Goal: Navigation & Orientation: Find specific page/section

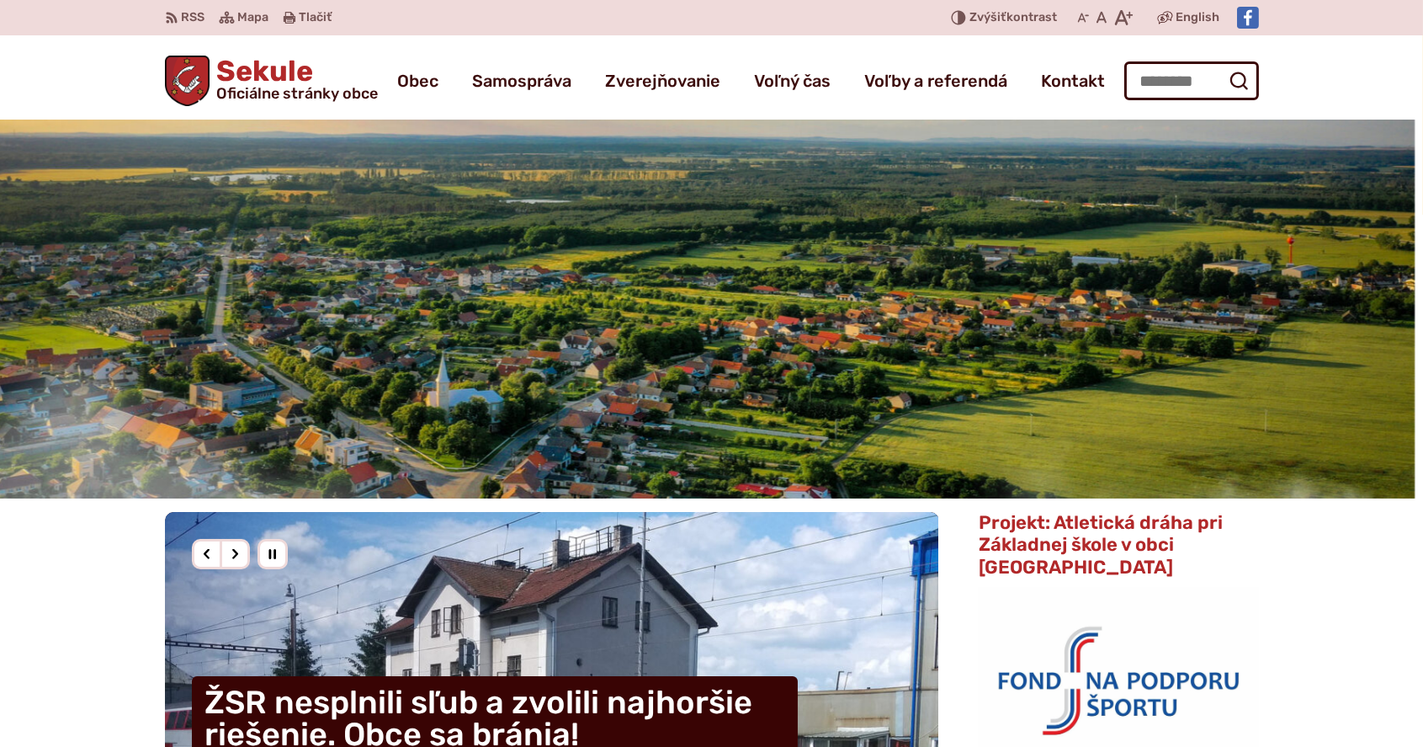
click at [896, 309] on img "2 / 3" at bounding box center [703, 309] width 1423 height 379
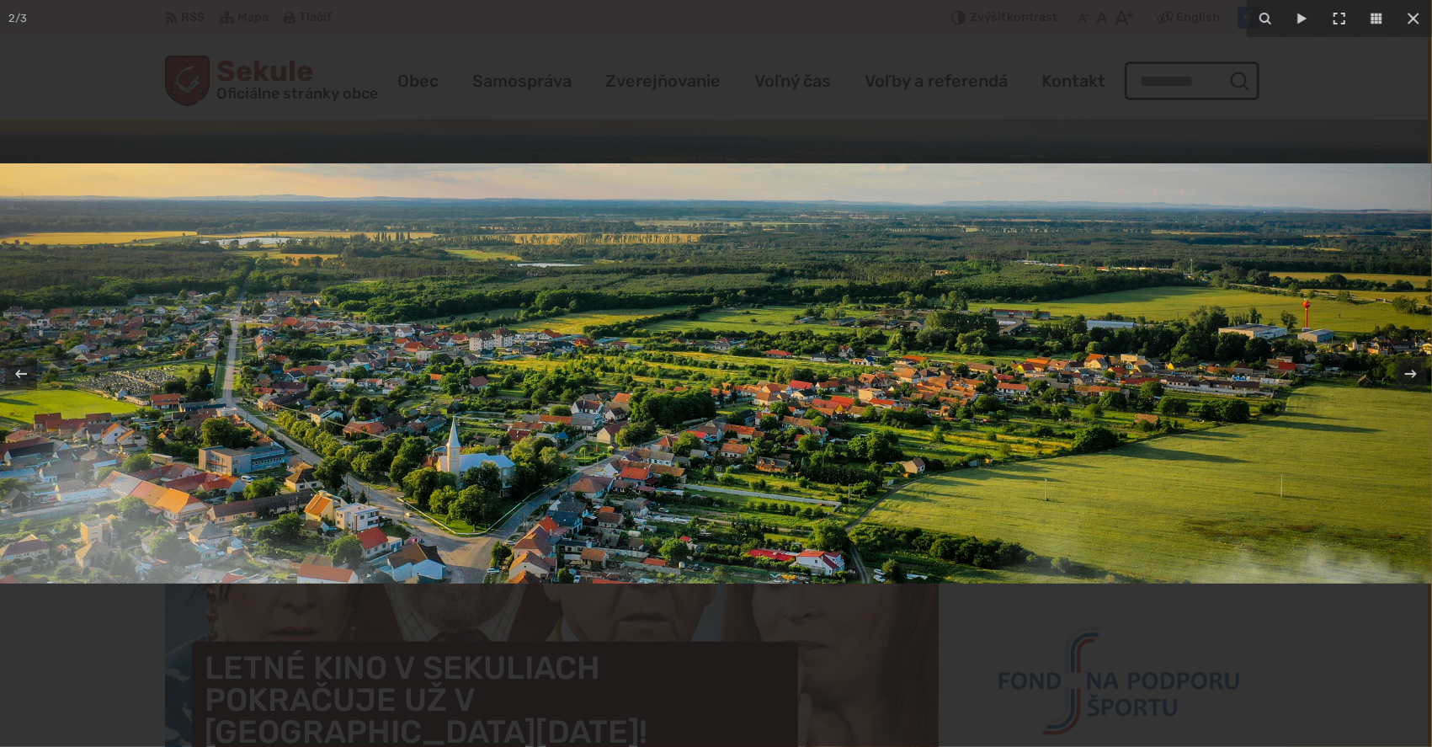
click at [822, 333] on img at bounding box center [716, 373] width 1432 height 420
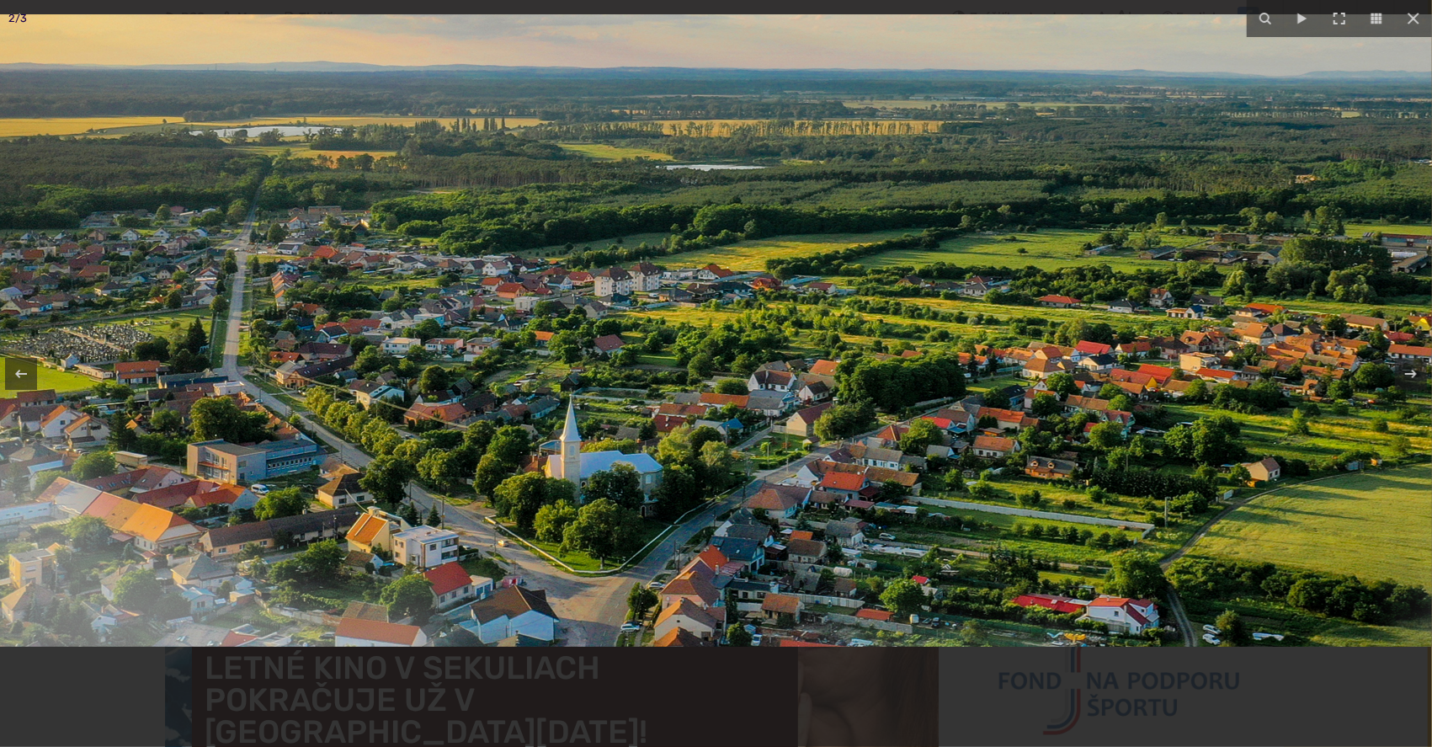
drag, startPoint x: 527, startPoint y: 528, endPoint x: 827, endPoint y: 410, distance: 322.8
click at [827, 410] on img at bounding box center [965, 330] width 2155 height 632
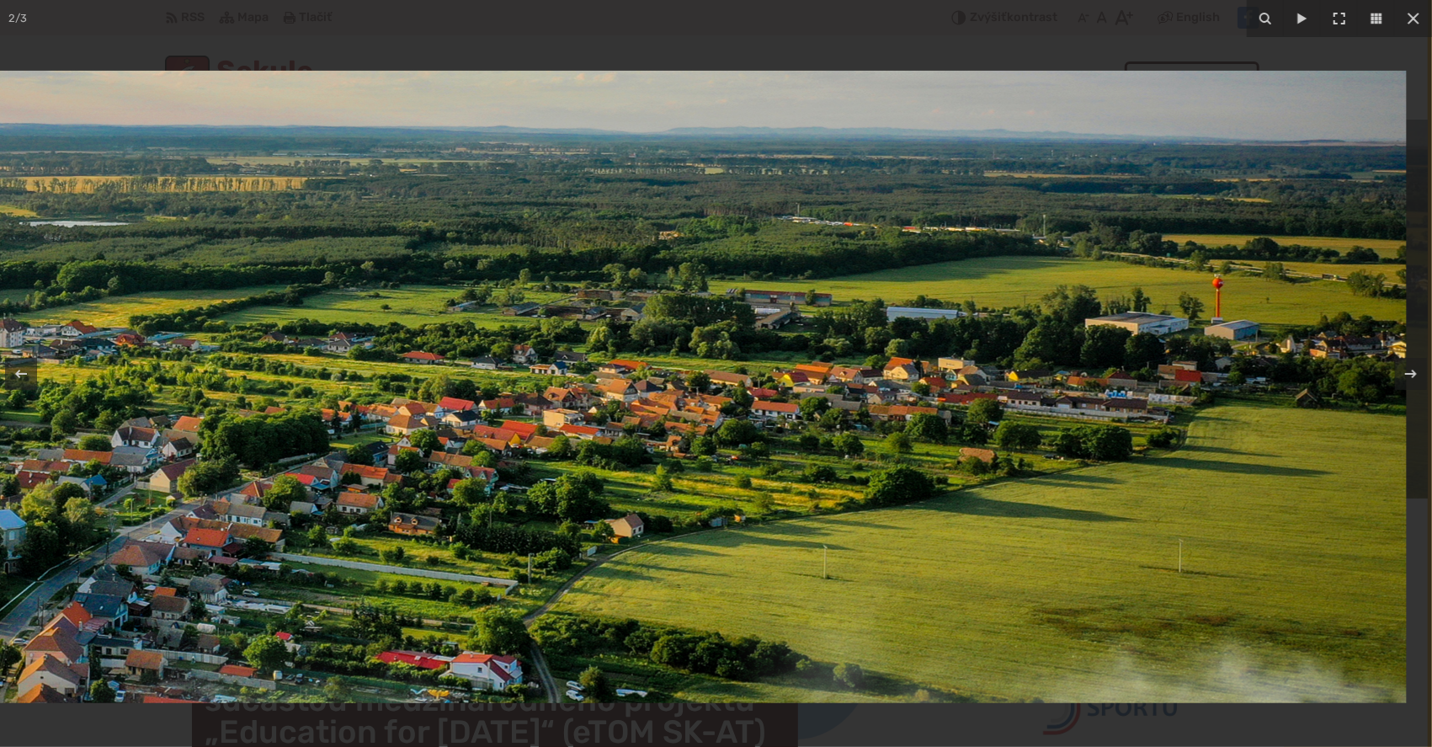
drag, startPoint x: 907, startPoint y: 386, endPoint x: 237, endPoint y: 414, distance: 669.8
click at [234, 414] on img at bounding box center [329, 387] width 2155 height 632
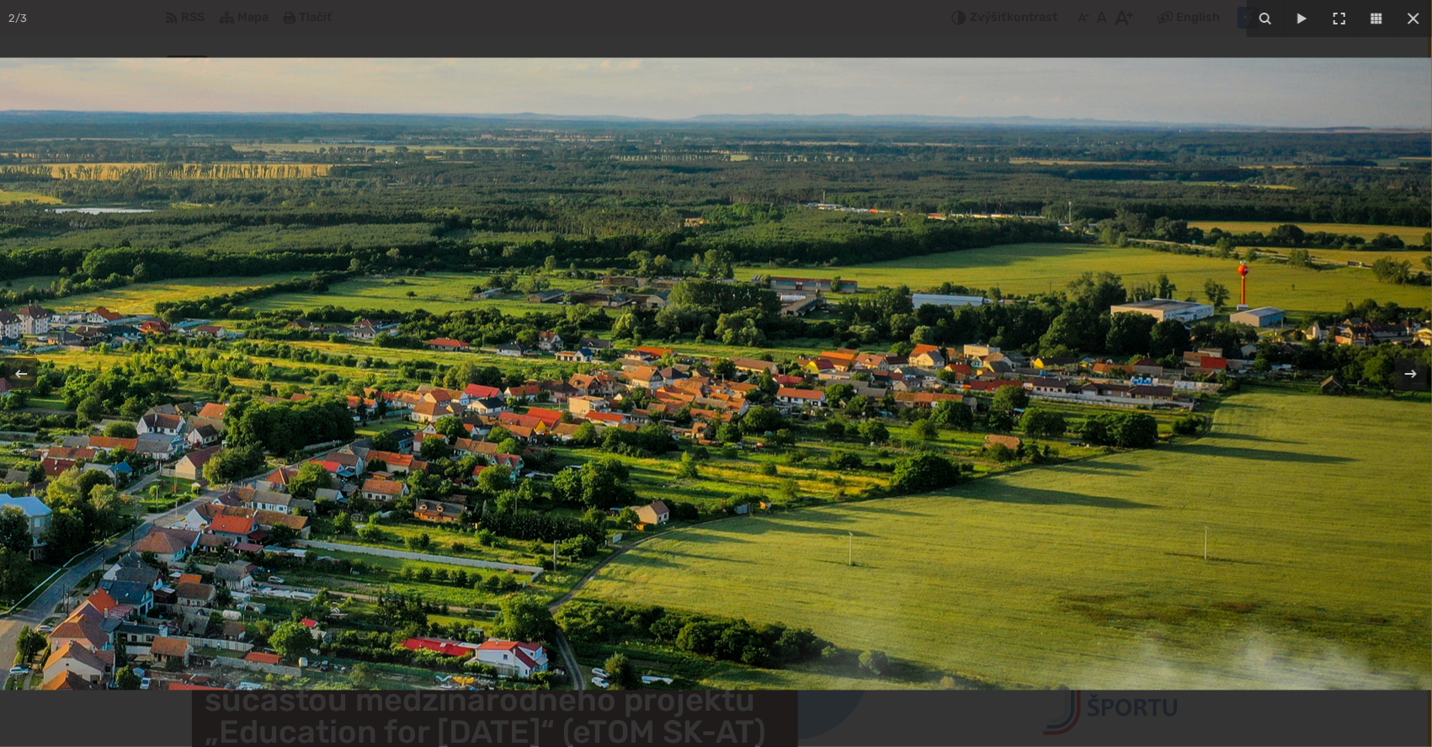
click at [241, 414] on img at bounding box center [354, 374] width 2155 height 632
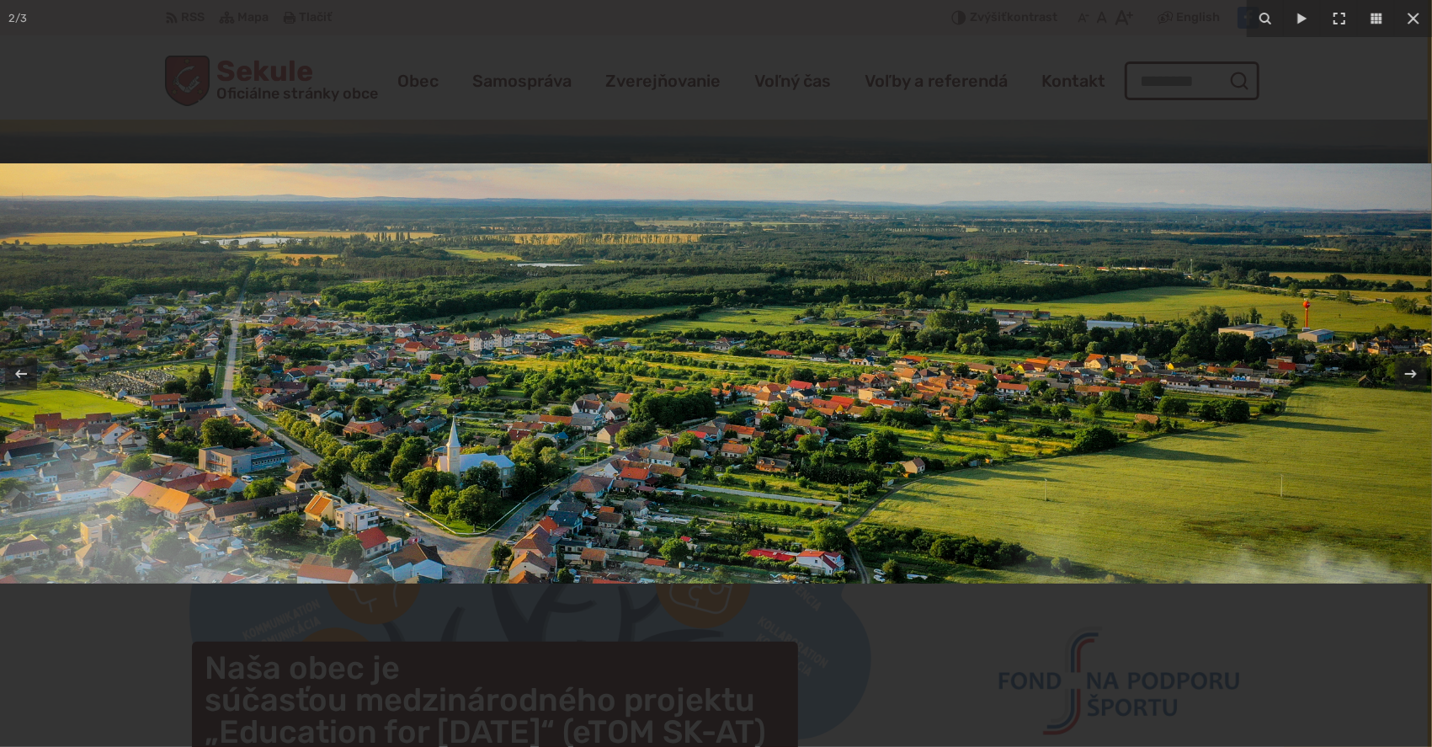
click at [822, 151] on div at bounding box center [716, 373] width 1432 height 747
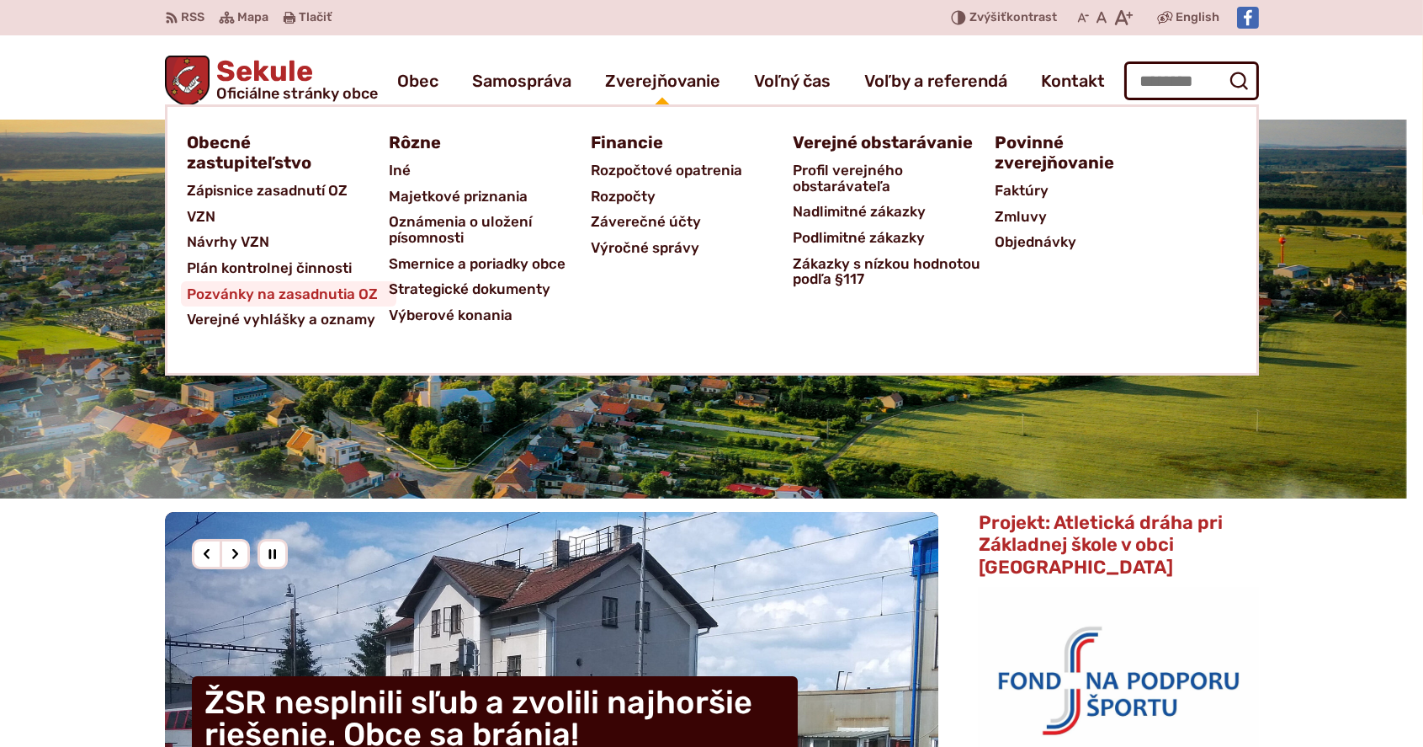
click at [310, 289] on span "Pozvánky na zasadnutia OZ" at bounding box center [283, 294] width 191 height 26
